Goal: Task Accomplishment & Management: Manage account settings

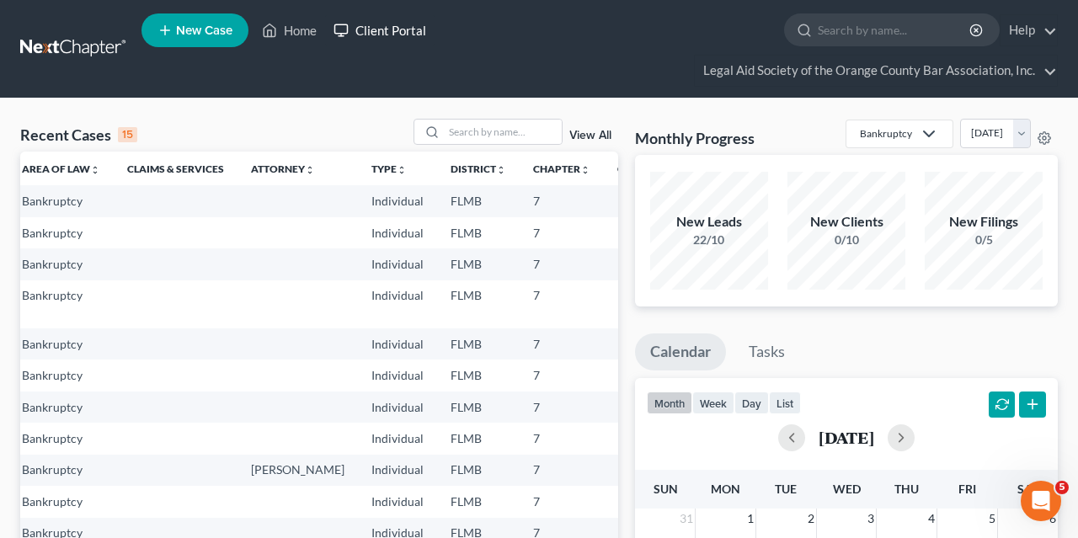
click at [422, 35] on link "Client Portal" at bounding box center [379, 30] width 109 height 30
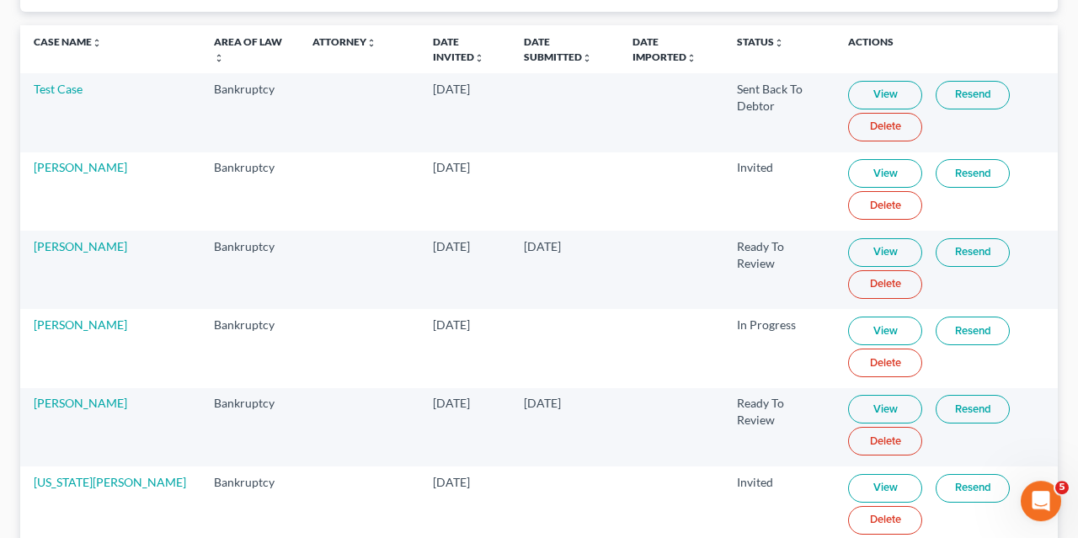
scroll to position [205, 0]
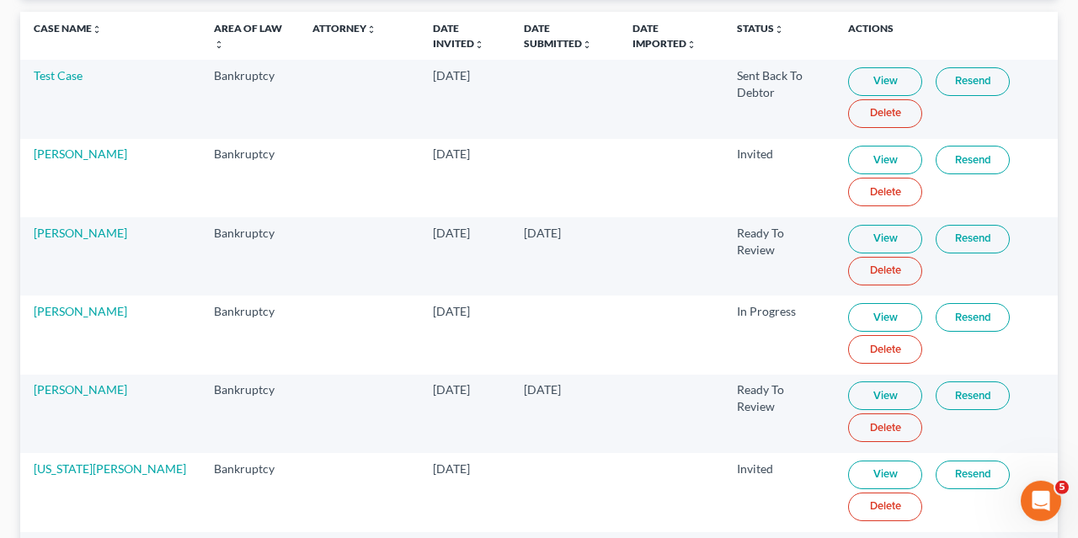
click at [867, 229] on link "View" at bounding box center [885, 239] width 74 height 29
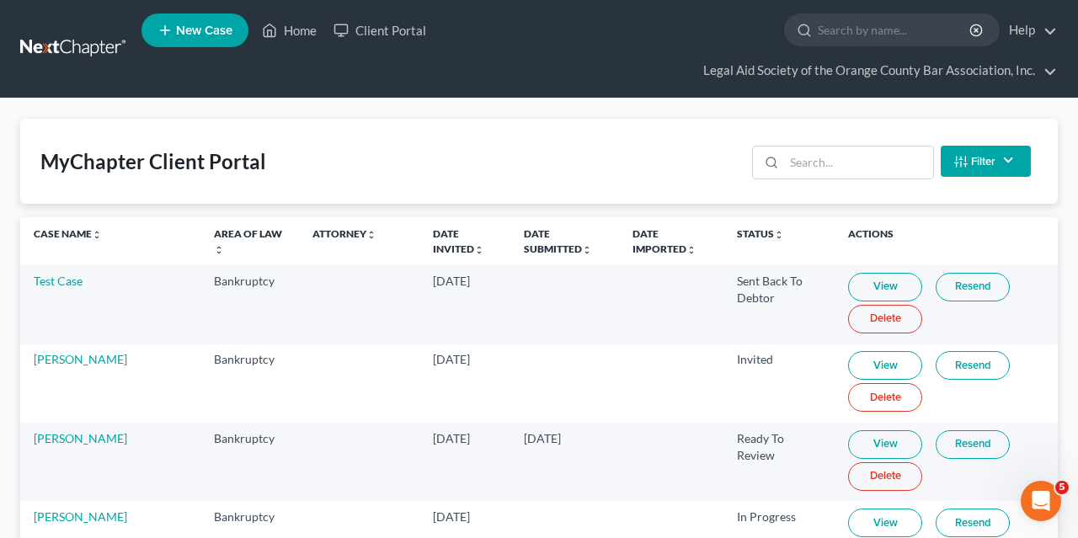
click at [53, 36] on link at bounding box center [74, 49] width 108 height 30
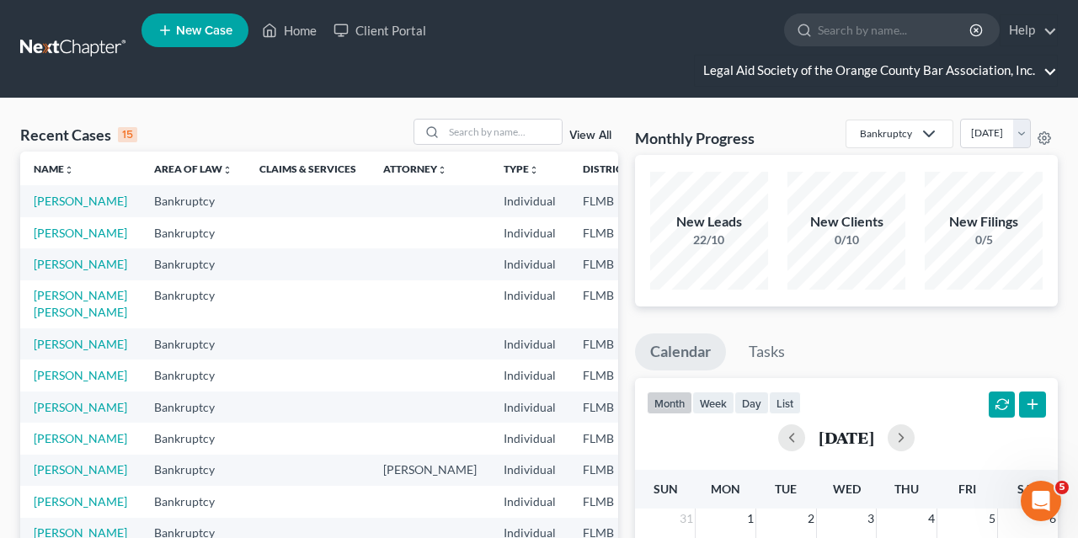
click at [1053, 56] on link "Legal Aid Society of the Orange County Bar Association, Inc." at bounding box center [876, 71] width 362 height 30
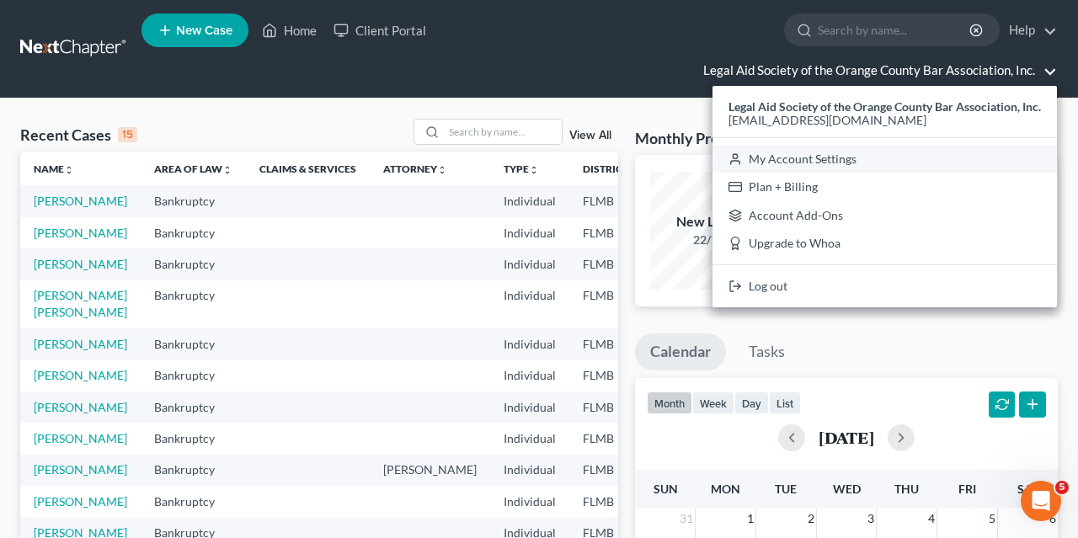
click at [763, 158] on link "My Account Settings" at bounding box center [884, 159] width 344 height 29
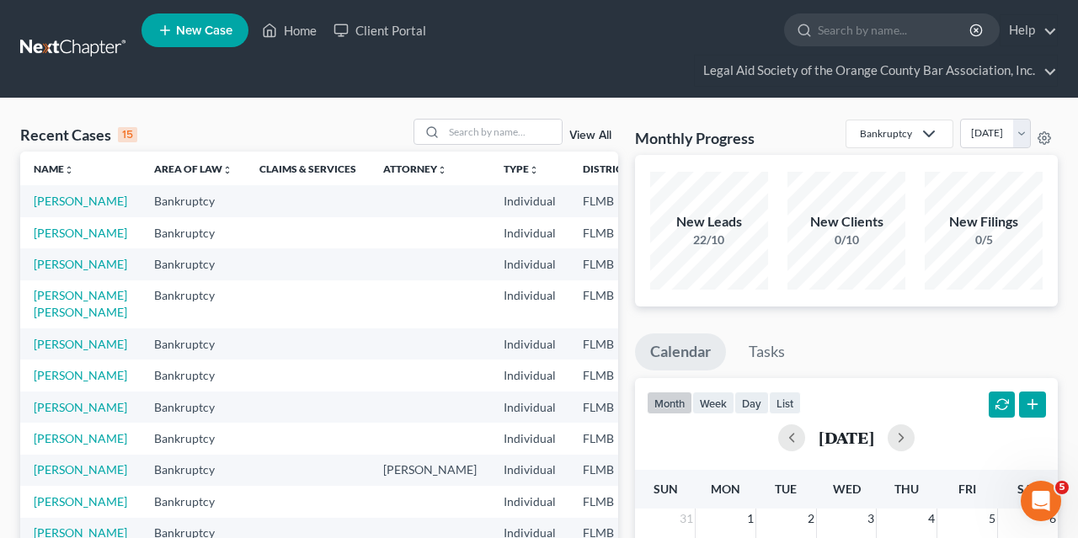
select select "24"
select select "9"
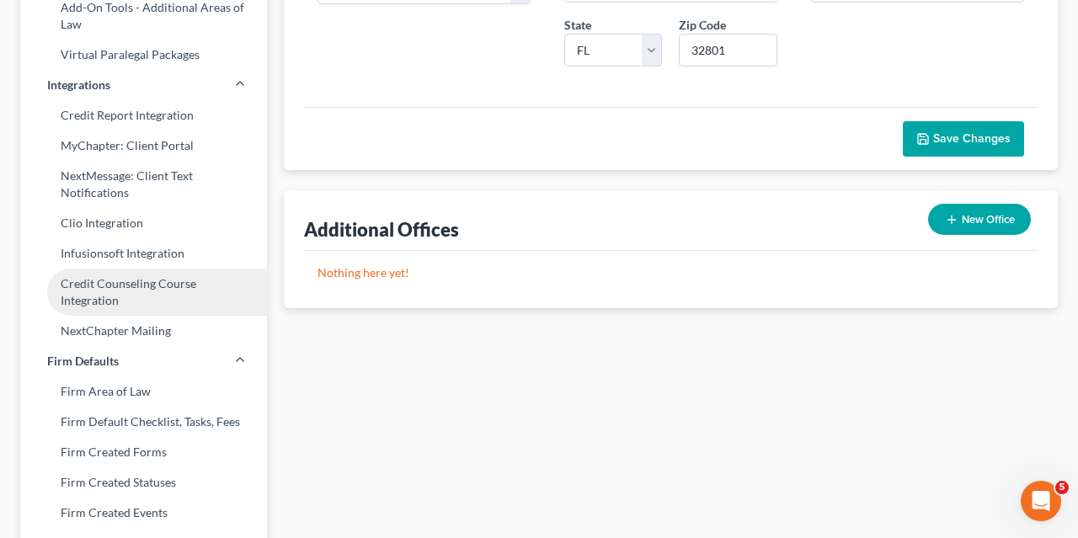
scroll to position [411, 0]
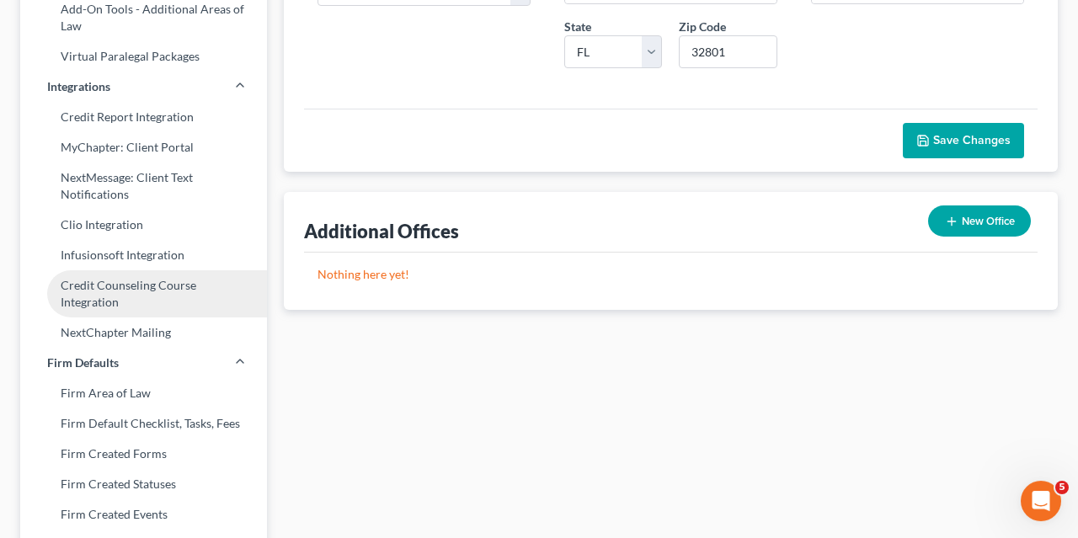
click at [188, 285] on link "Credit Counseling Course Integration" at bounding box center [143, 293] width 247 height 47
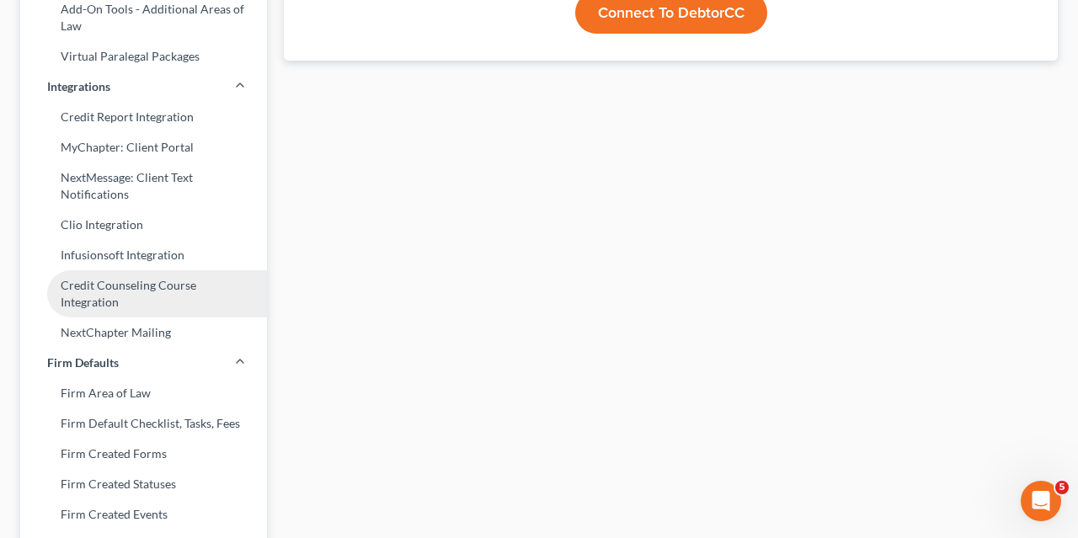
type input "[EMAIL_ADDRESS][DOMAIN_NAME]"
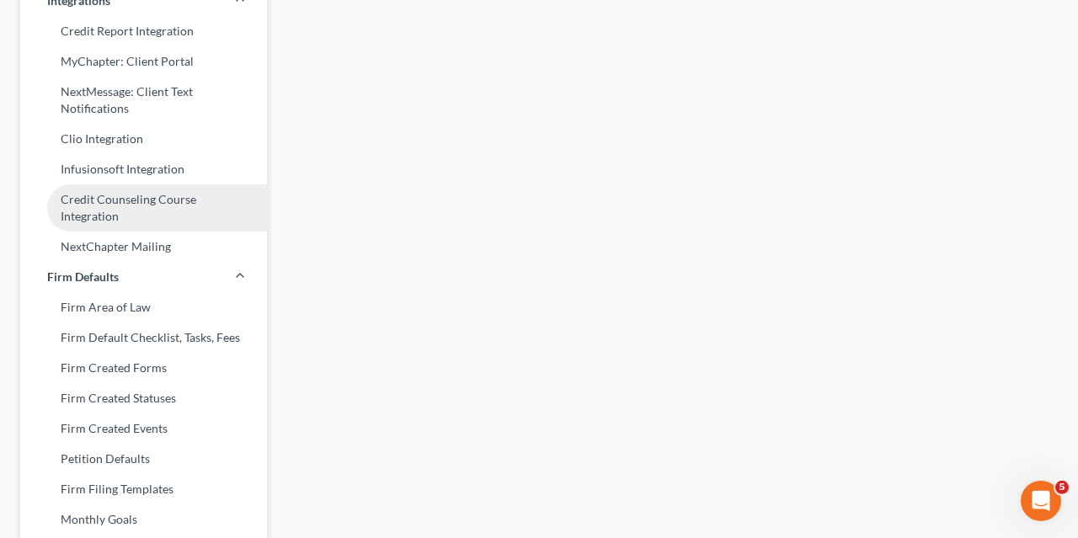
scroll to position [515, 0]
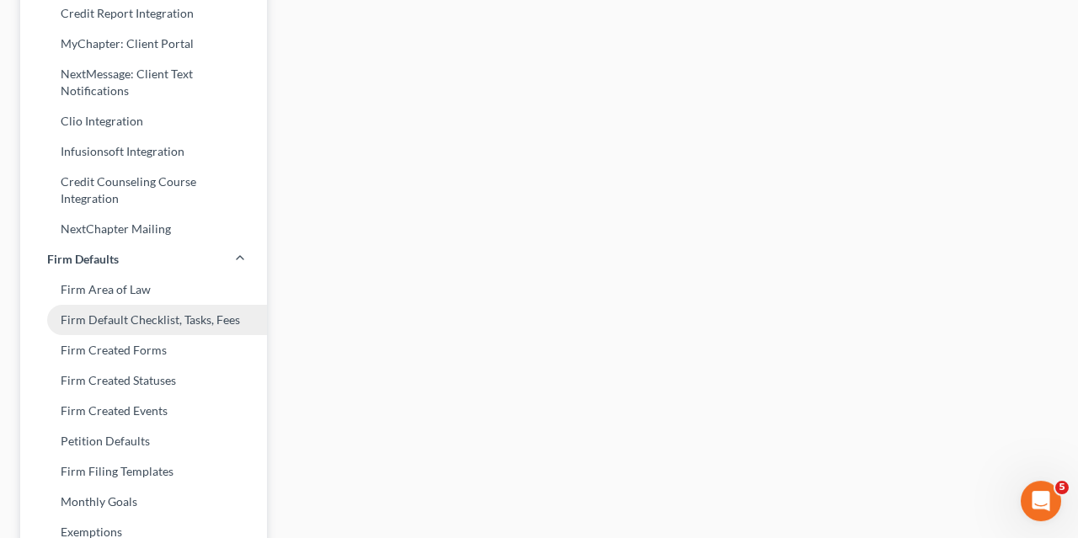
click at [159, 326] on link "Firm Default Checklist, Tasks, Fees" at bounding box center [143, 320] width 247 height 30
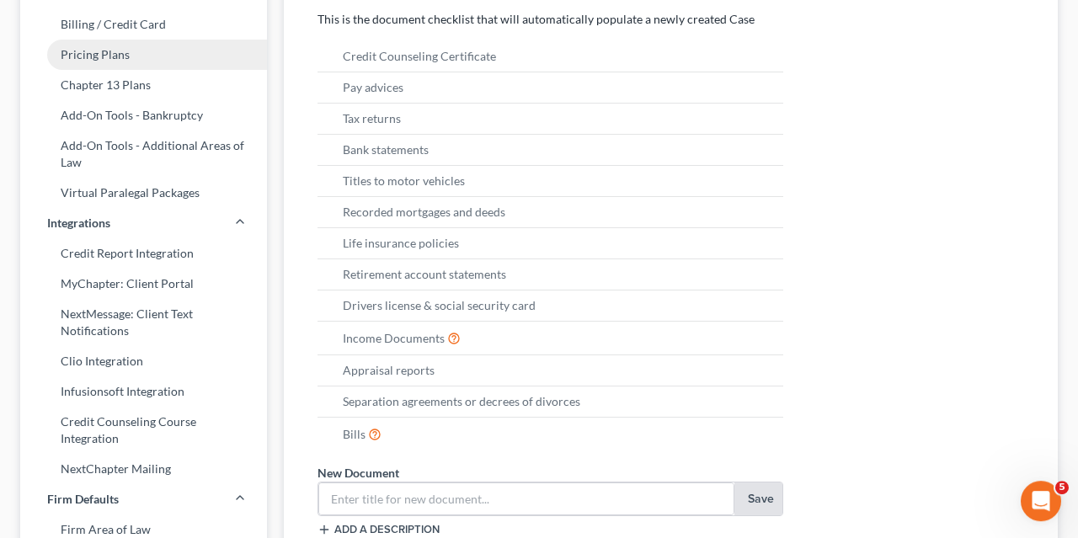
scroll to position [227, 0]
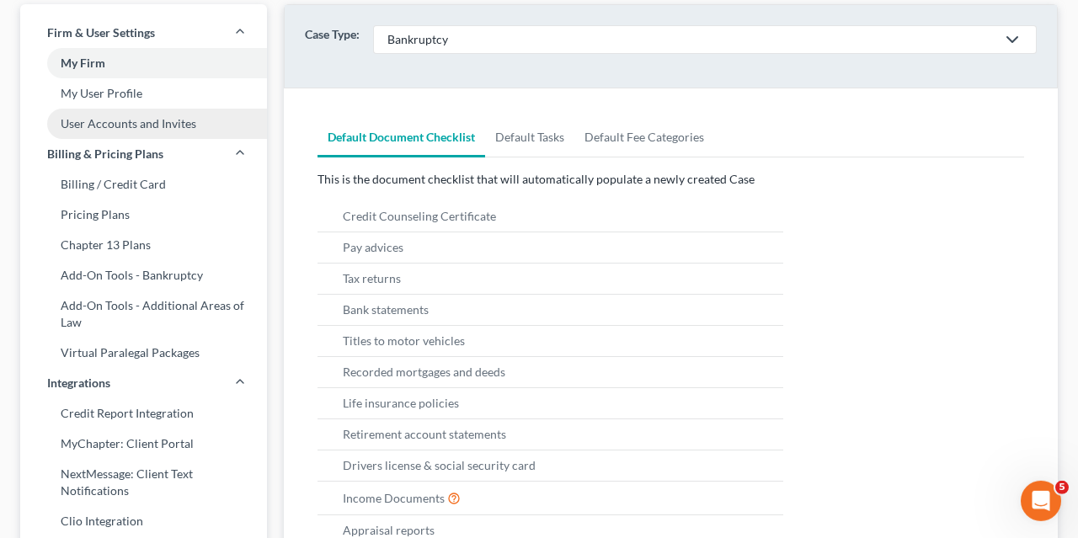
click at [163, 128] on link "User Accounts and Invites" at bounding box center [143, 124] width 247 height 30
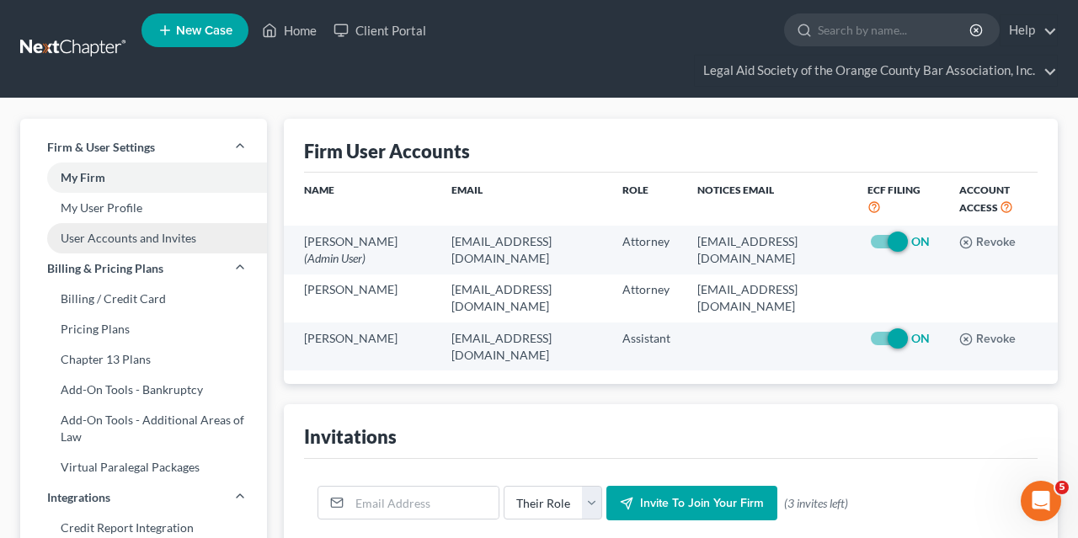
click at [193, 227] on link "User Accounts and Invites" at bounding box center [143, 238] width 247 height 30
click at [163, 248] on link "User Accounts and Invites" at bounding box center [143, 238] width 247 height 30
click at [151, 232] on link "User Accounts and Invites" at bounding box center [143, 238] width 247 height 30
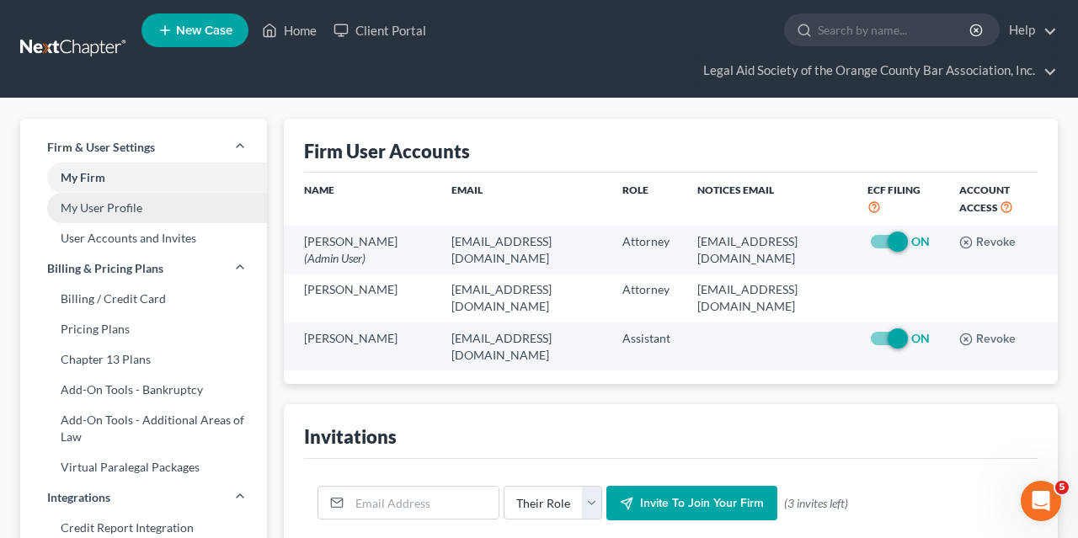
click at [140, 210] on link "My User Profile" at bounding box center [143, 208] width 247 height 30
select select "9"
select select "15"
select select "attorney"
select select "0"
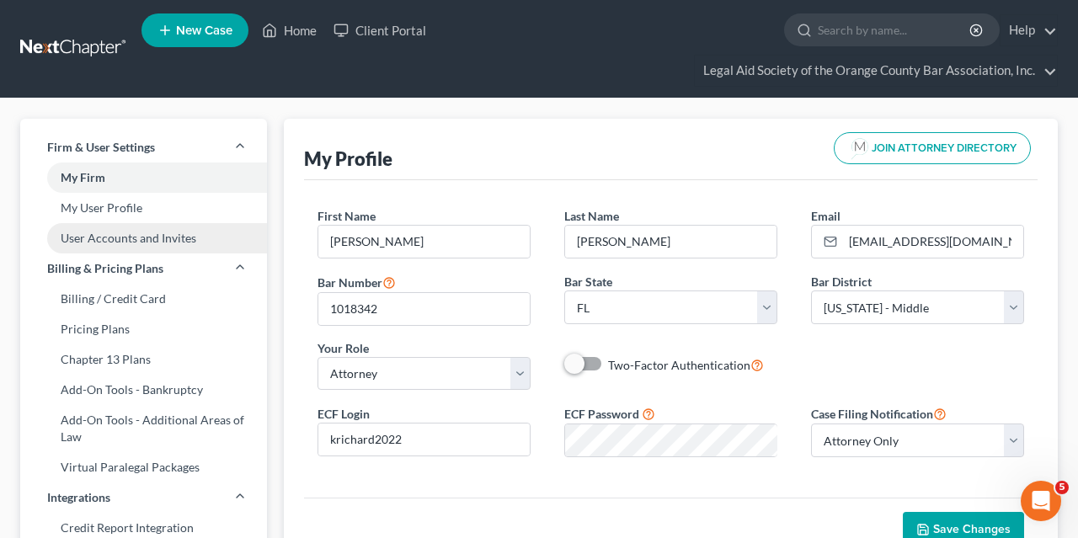
click at [131, 249] on link "User Accounts and Invites" at bounding box center [143, 238] width 247 height 30
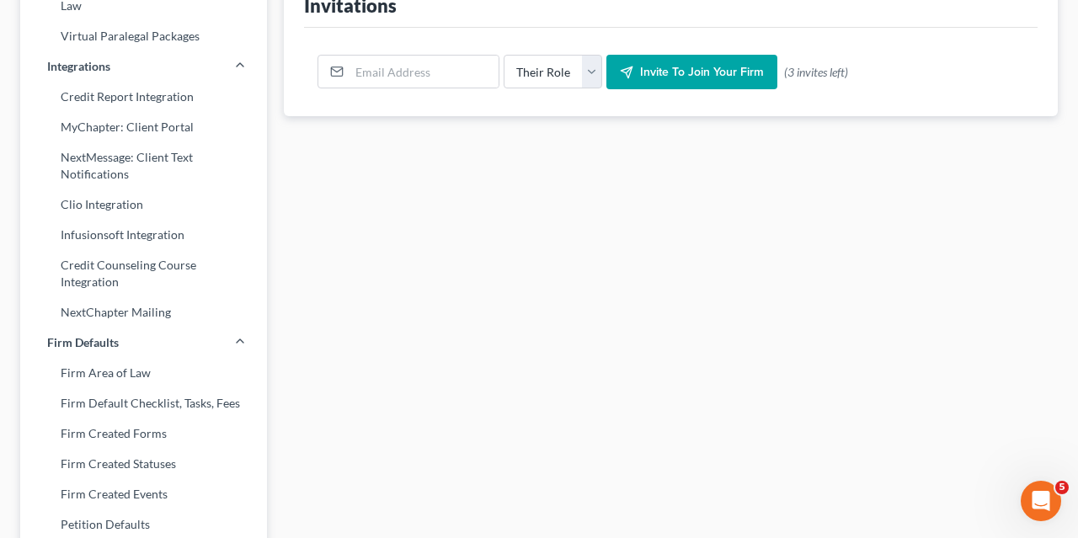
scroll to position [429, 0]
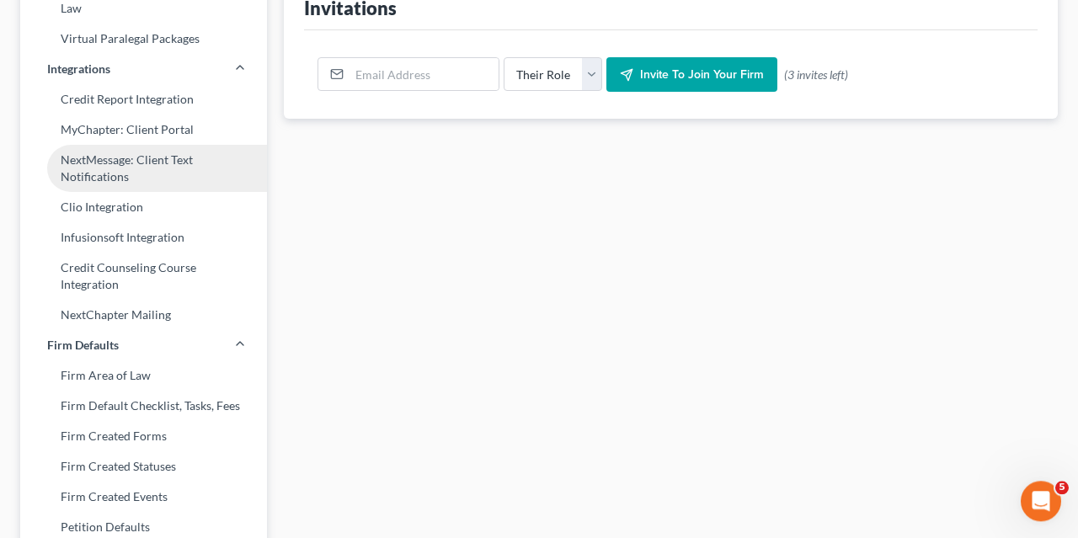
click at [172, 165] on link "NextMessage: Client Text Notifications" at bounding box center [143, 168] width 247 height 47
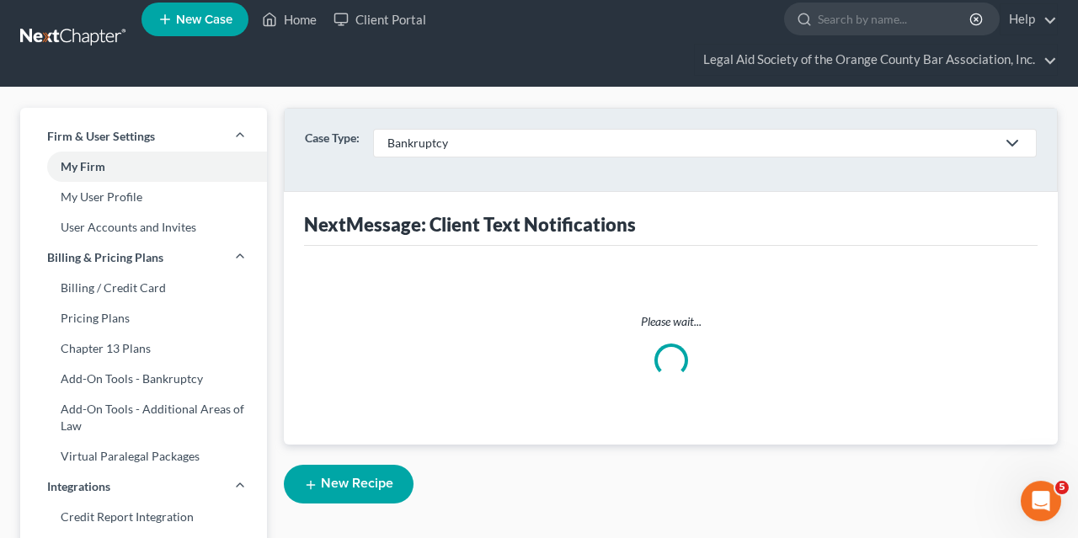
scroll to position [2, 0]
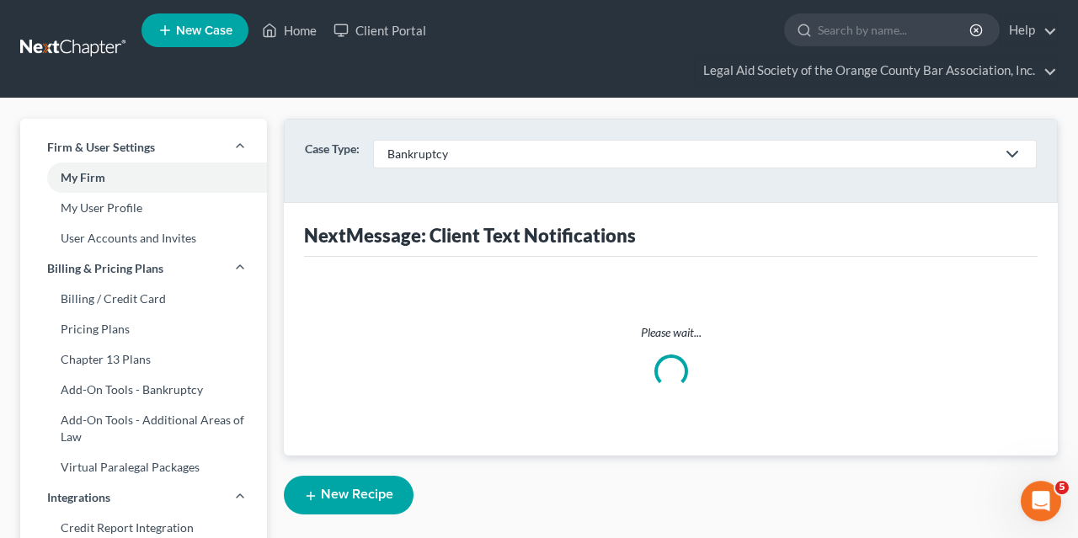
select select
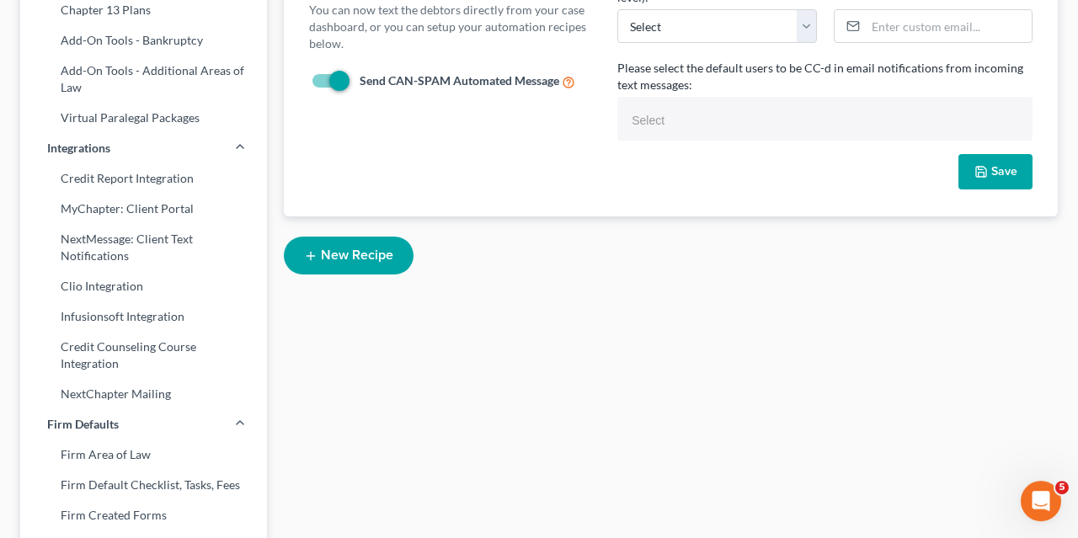
scroll to position [350, 0]
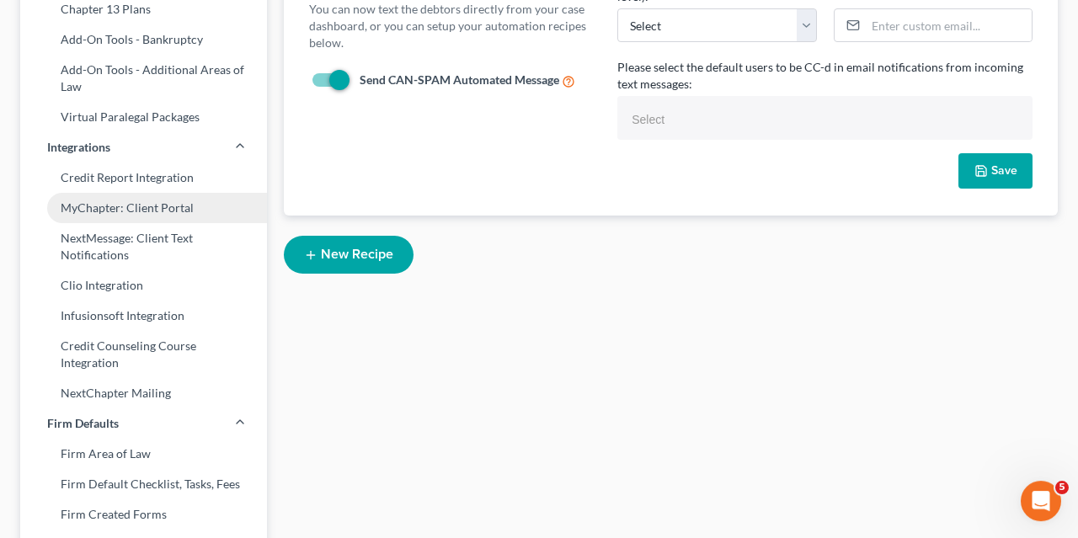
click at [156, 197] on link "MyChapter: Client Portal" at bounding box center [143, 208] width 247 height 30
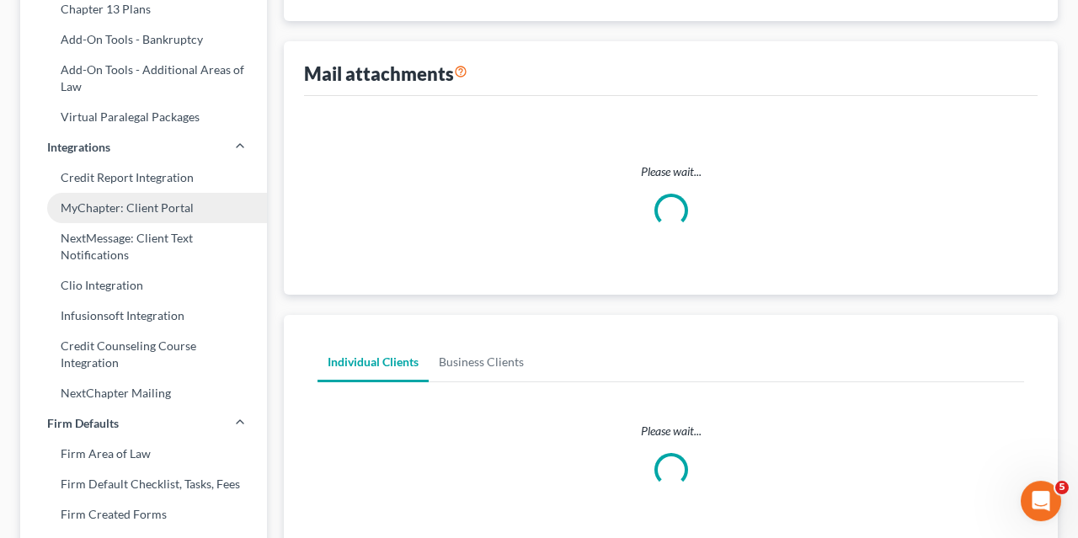
scroll to position [205, 0]
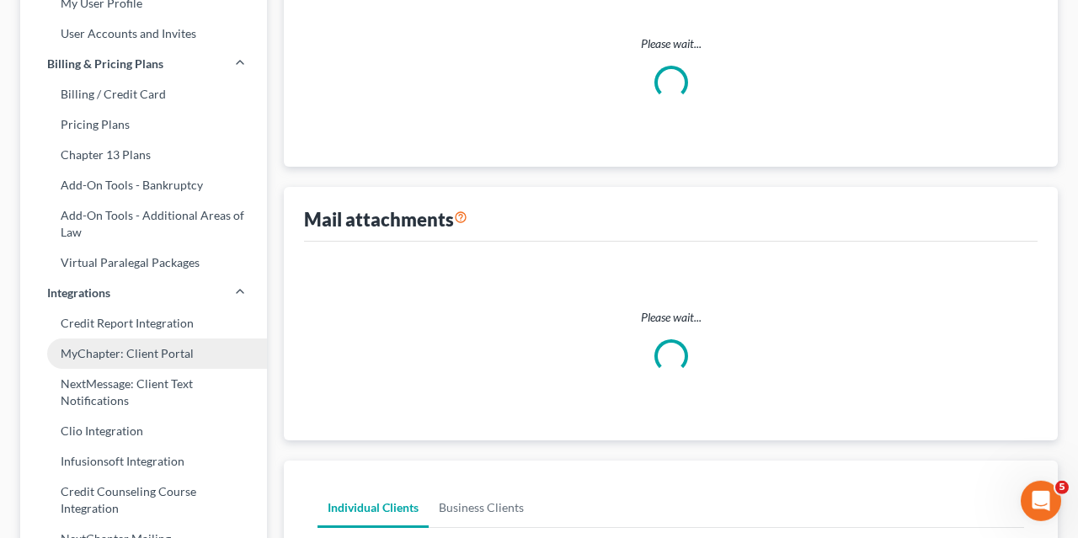
select select
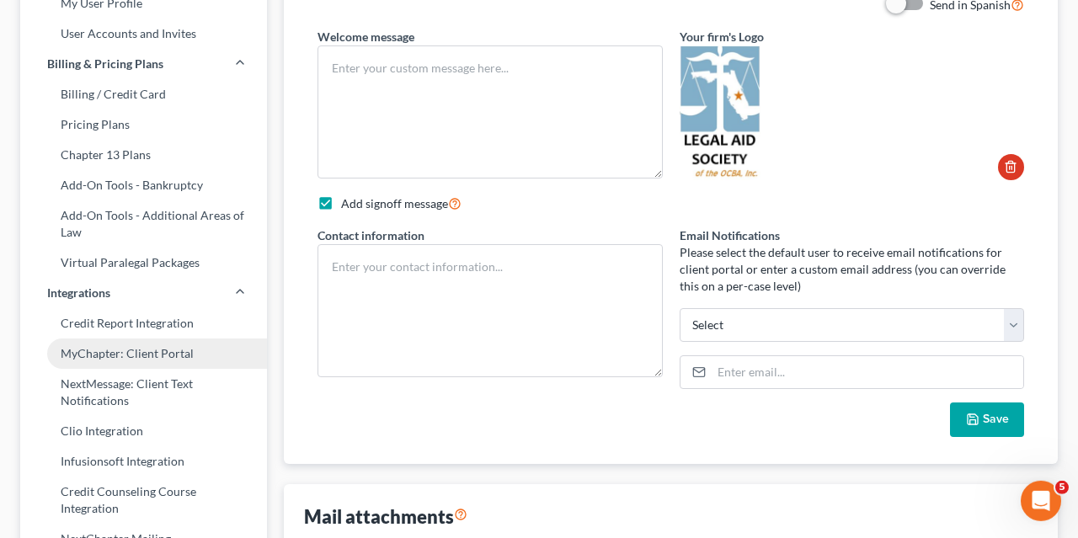
type textarea "Hello! Welcome to Legal Aid's bankruptcy client portal. This portal will walk y…"
checkbox input "true"
type textarea "Legal Aid Society Marilyn Carbo (321) 407-2639 Email: MCarbo@legalaidocba.org"
type input "mcarbo@legalaidocba.org"
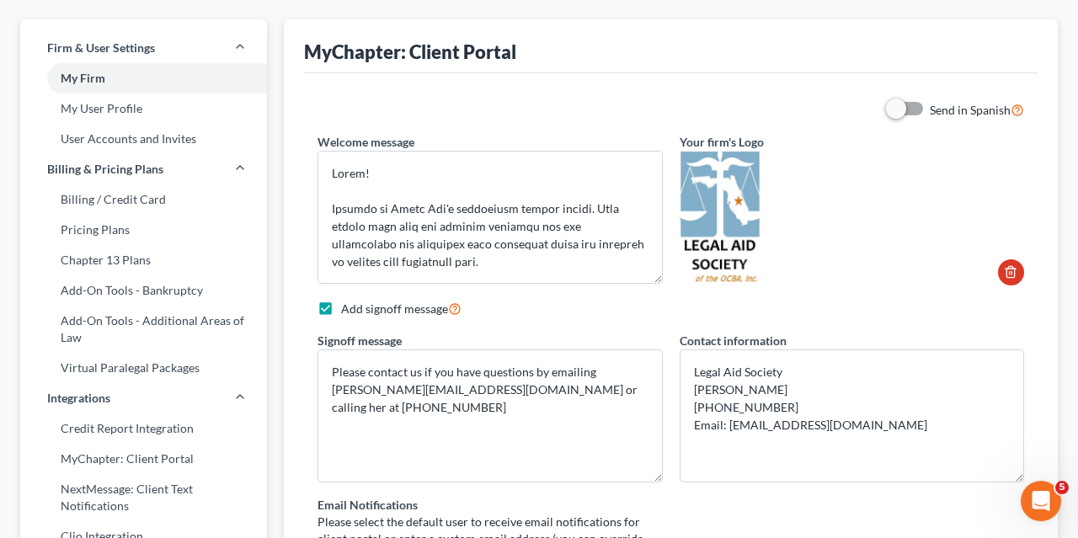
scroll to position [98, 0]
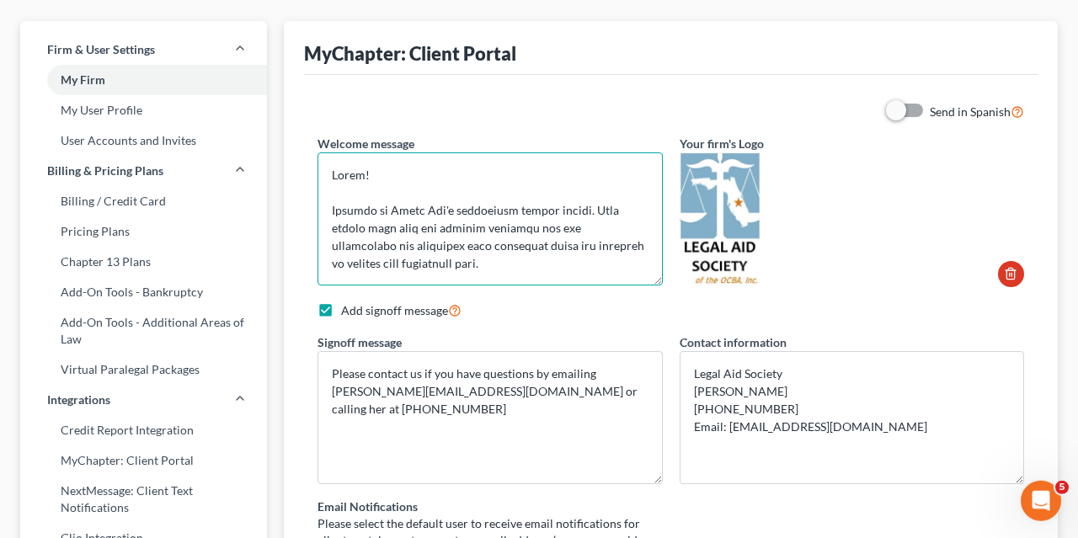
click at [464, 187] on textarea at bounding box center [489, 218] width 345 height 133
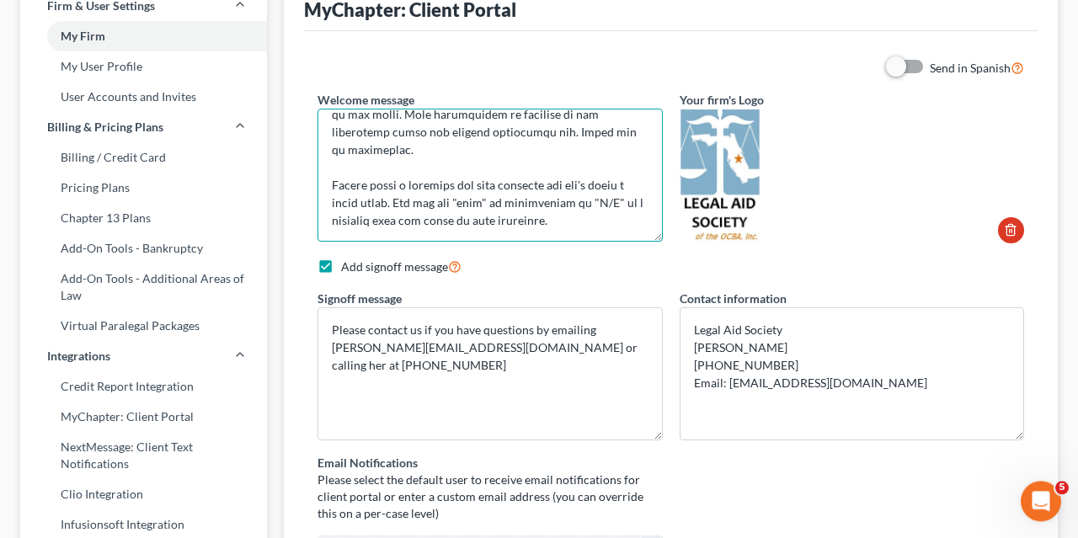
scroll to position [333, 0]
click at [547, 206] on textarea at bounding box center [489, 175] width 345 height 133
drag, startPoint x: 336, startPoint y: 161, endPoint x: 543, endPoint y: 205, distance: 211.7
click at [543, 205] on textarea at bounding box center [489, 175] width 345 height 133
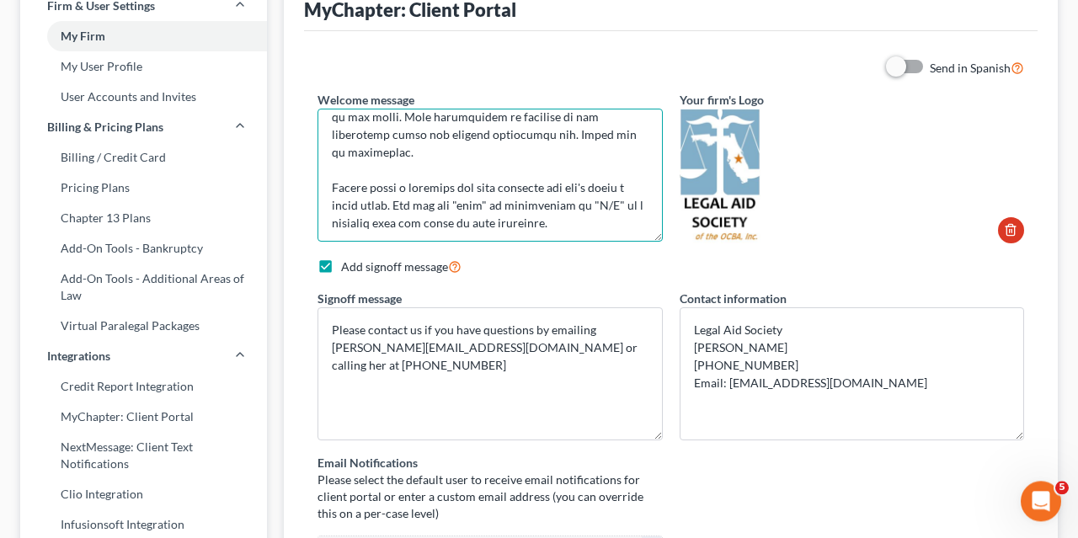
drag, startPoint x: 550, startPoint y: 205, endPoint x: 291, endPoint y: 178, distance: 260.8
click at [317, 178] on textarea at bounding box center [489, 175] width 345 height 133
drag, startPoint x: 328, startPoint y: 167, endPoint x: 560, endPoint y: 211, distance: 236.5
click at [560, 211] on textarea at bounding box center [489, 175] width 345 height 133
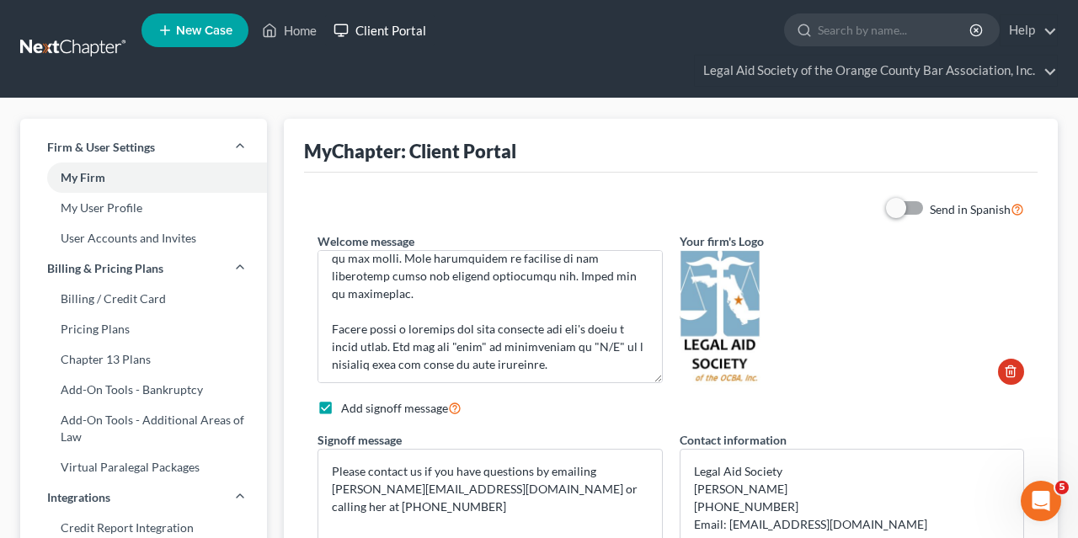
click at [381, 37] on link "Client Portal" at bounding box center [379, 30] width 109 height 30
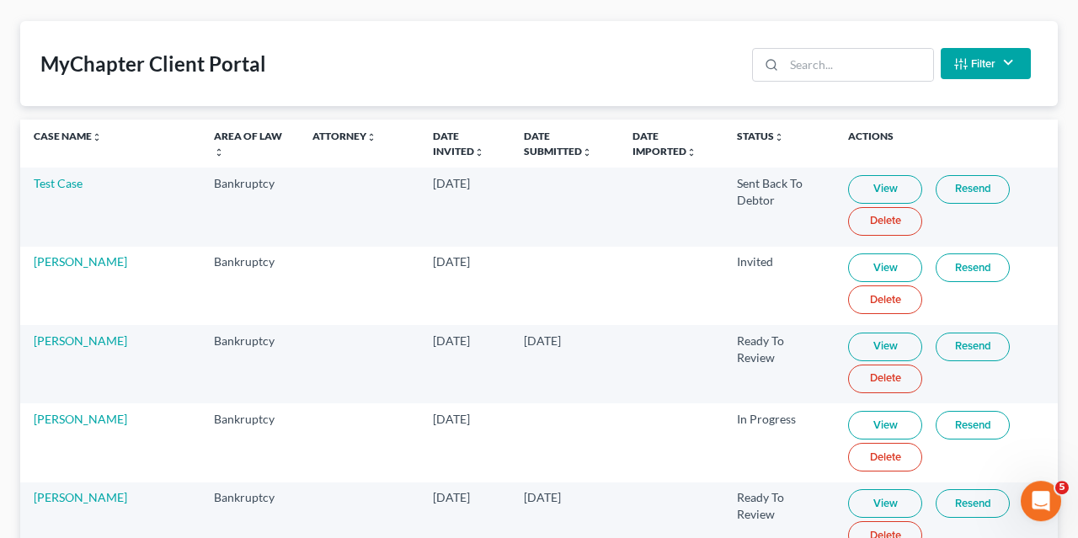
scroll to position [125, 0]
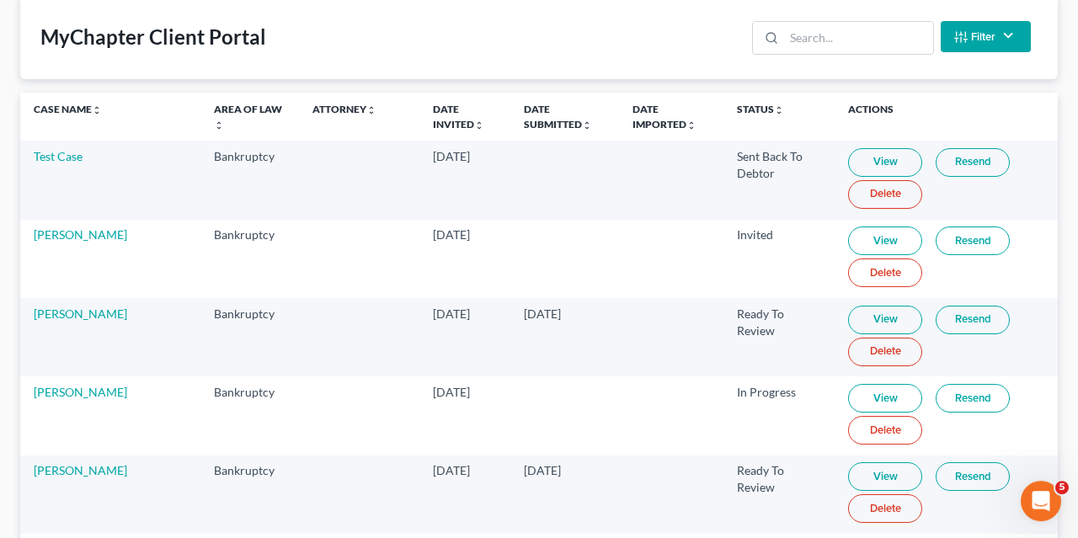
drag, startPoint x: 131, startPoint y: 309, endPoint x: 26, endPoint y: 312, distance: 104.5
click at [26, 312] on td "[PERSON_NAME]" at bounding box center [110, 337] width 180 height 78
copy link "[PERSON_NAME]"
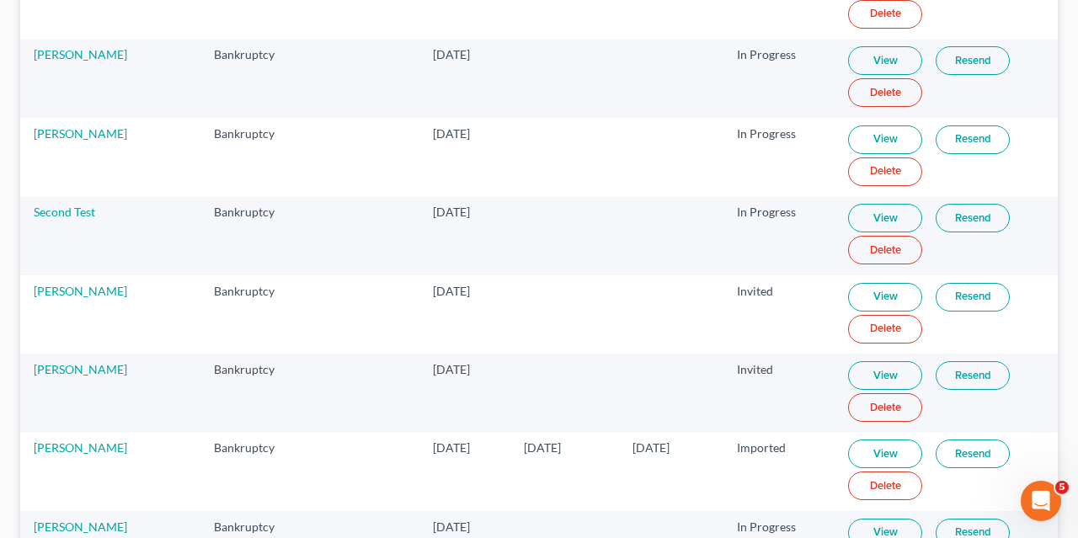
scroll to position [2332, 0]
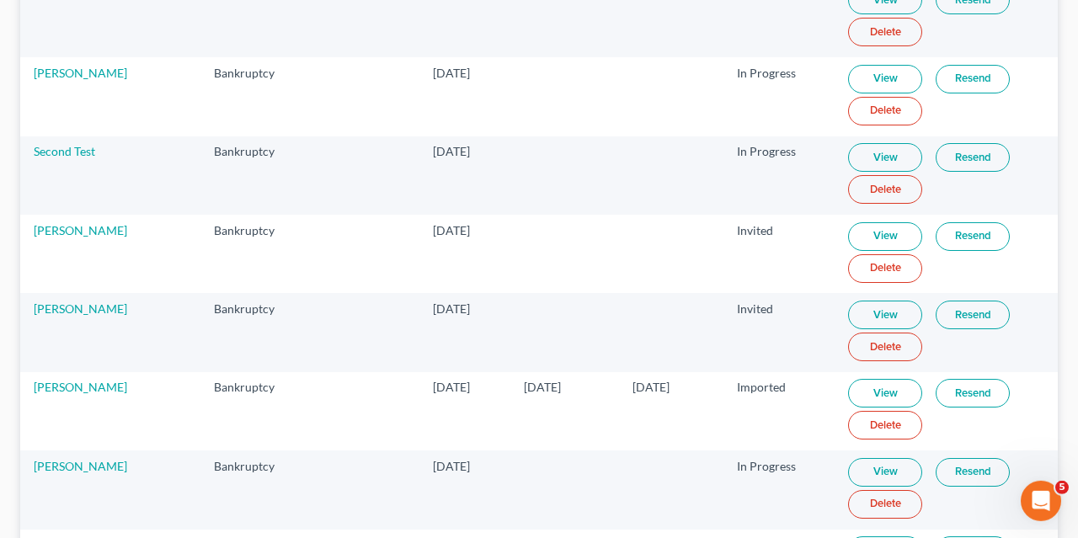
click at [672, 372] on td "[DATE]" at bounding box center [671, 411] width 104 height 78
click at [668, 372] on td "[DATE]" at bounding box center [671, 411] width 104 height 78
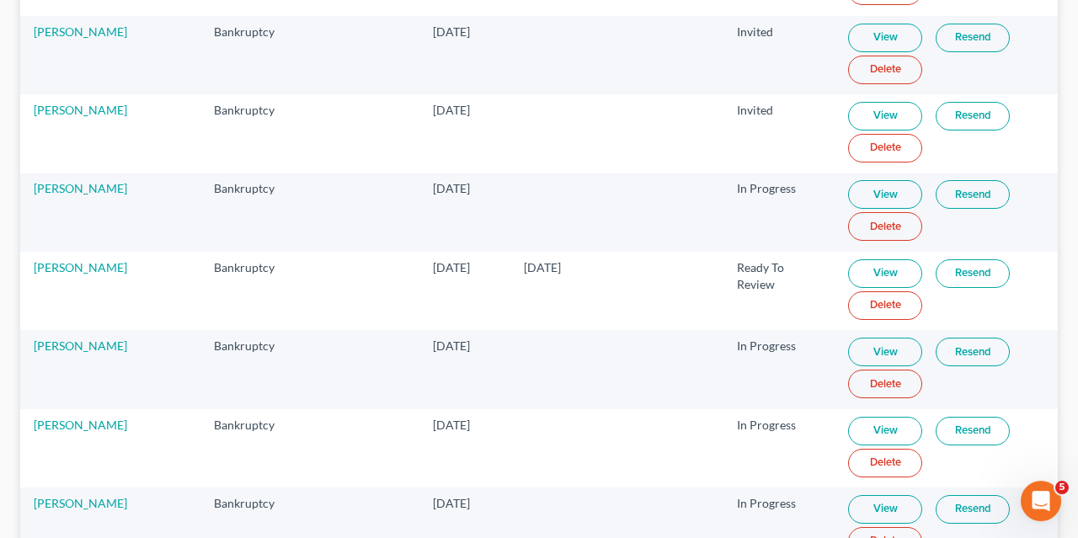
scroll to position [1353, 0]
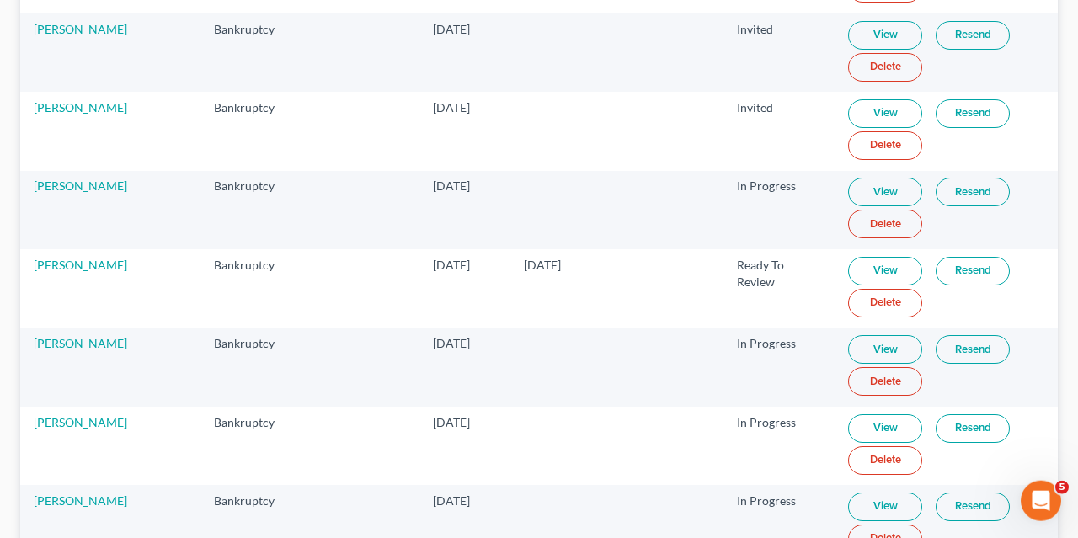
click at [848, 257] on link "View" at bounding box center [885, 271] width 74 height 29
drag, startPoint x: 145, startPoint y: 244, endPoint x: 24, endPoint y: 235, distance: 121.6
click at [24, 249] on td "[PERSON_NAME]" at bounding box center [110, 288] width 180 height 78
copy link "[PERSON_NAME]"
